Goal: Transaction & Acquisition: Subscribe to service/newsletter

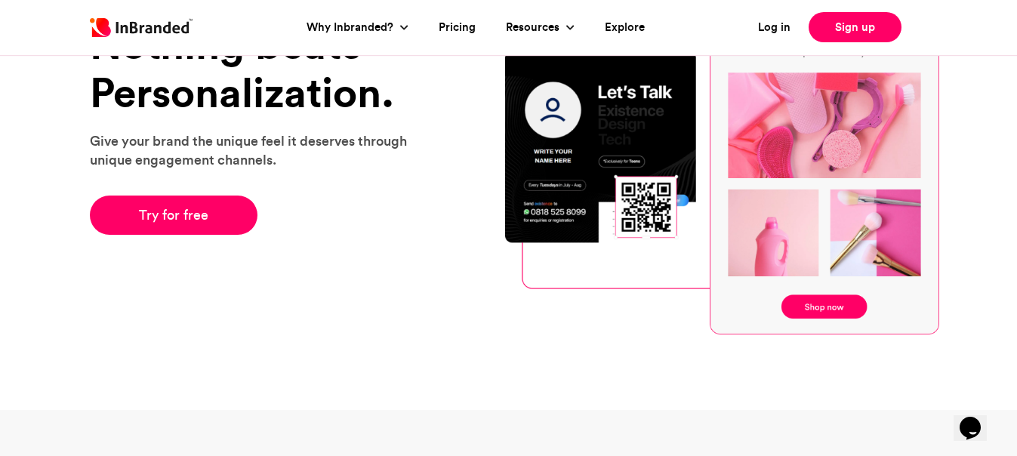
scroll to position [151, 0]
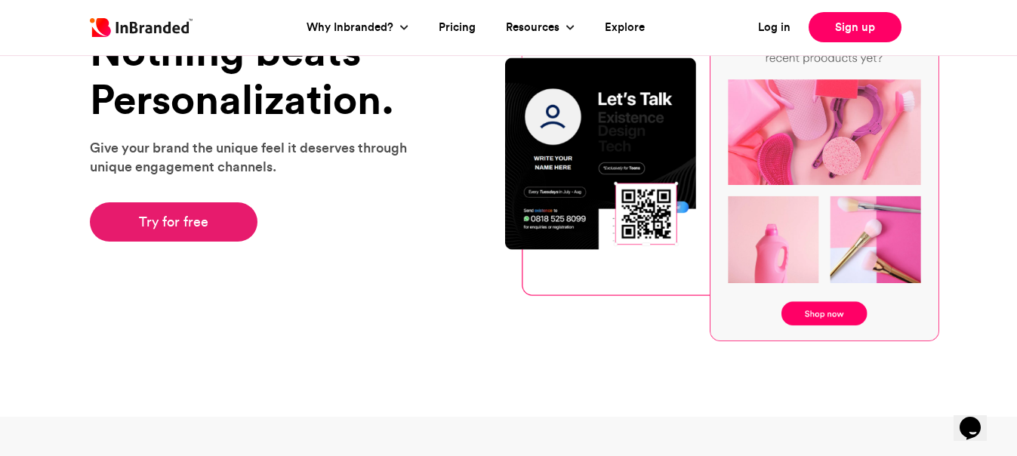
click at [212, 215] on link "Try for free" at bounding box center [174, 221] width 168 height 39
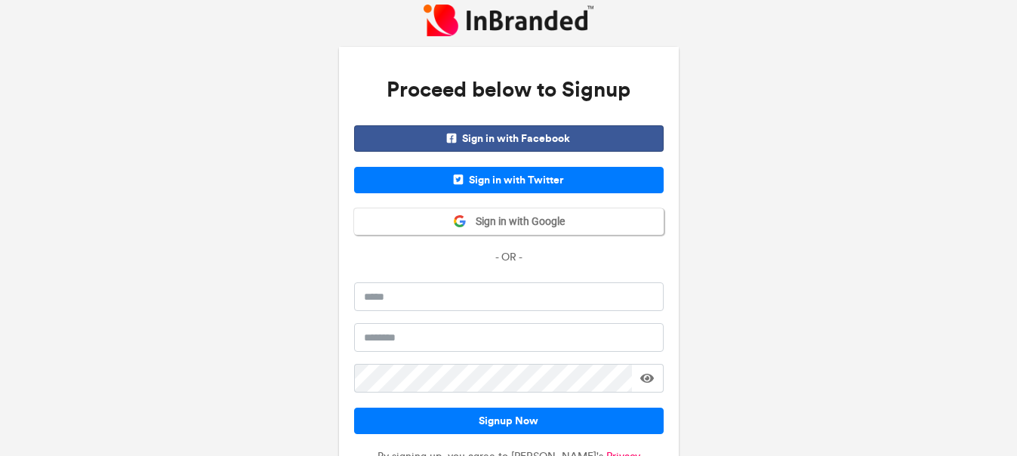
click at [539, 131] on span "Sign in with Facebook" at bounding box center [509, 138] width 310 height 26
click at [569, 214] on button "Sign in with Google" at bounding box center [509, 221] width 310 height 26
